Goal: Information Seeking & Learning: Learn about a topic

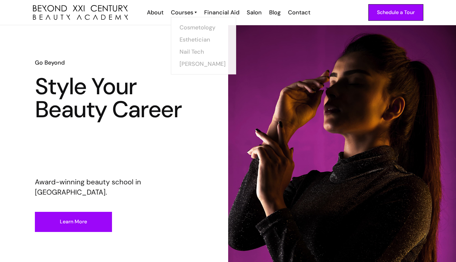
click at [195, 14] on img at bounding box center [195, 12] width 2 height 8
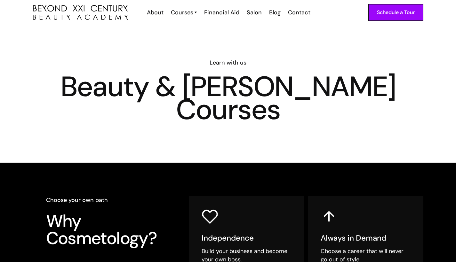
click at [195, 14] on img at bounding box center [195, 12] width 2 height 8
click at [188, 38] on link "Esthetician" at bounding box center [205, 39] width 48 height 12
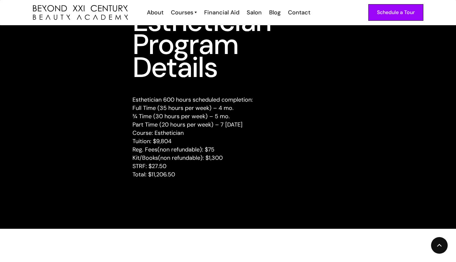
scroll to position [822, 0]
